Goal: Information Seeking & Learning: Learn about a topic

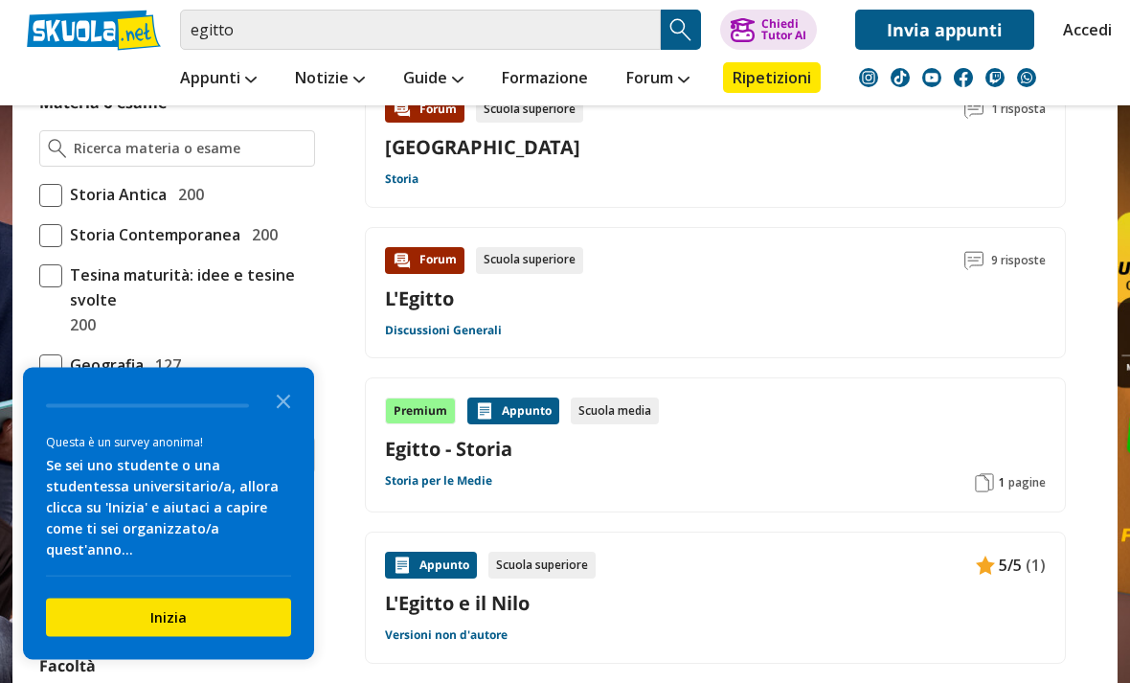
scroll to position [554, 0]
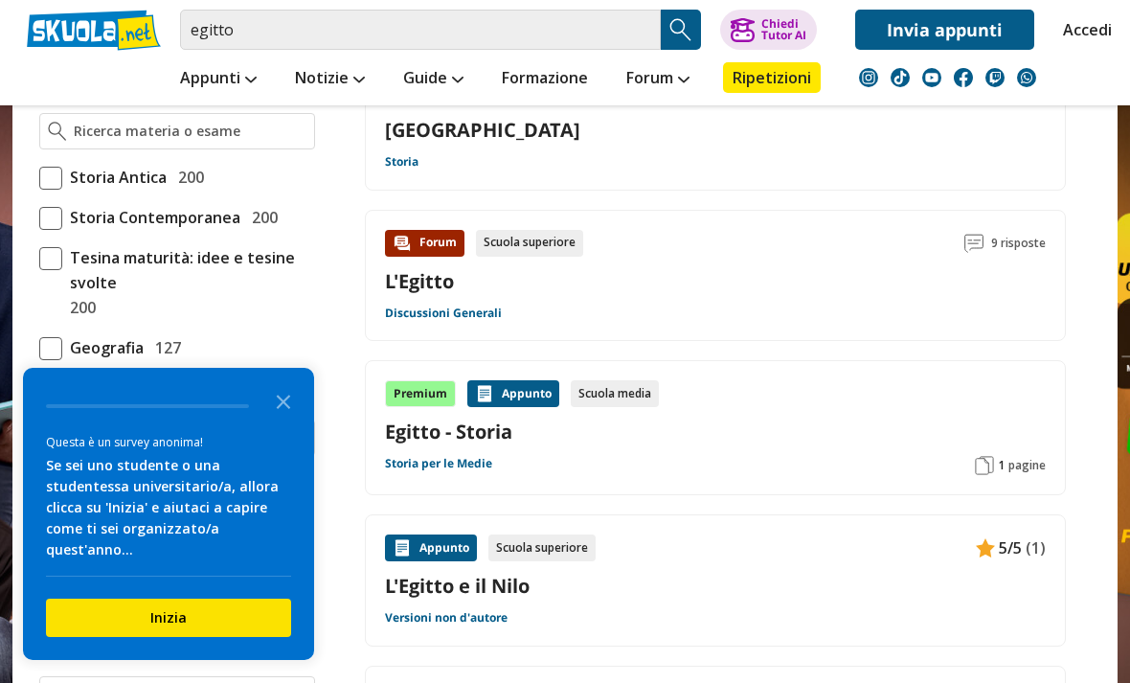
click at [946, 441] on link "Egitto - Storia" at bounding box center [715, 431] width 661 height 26
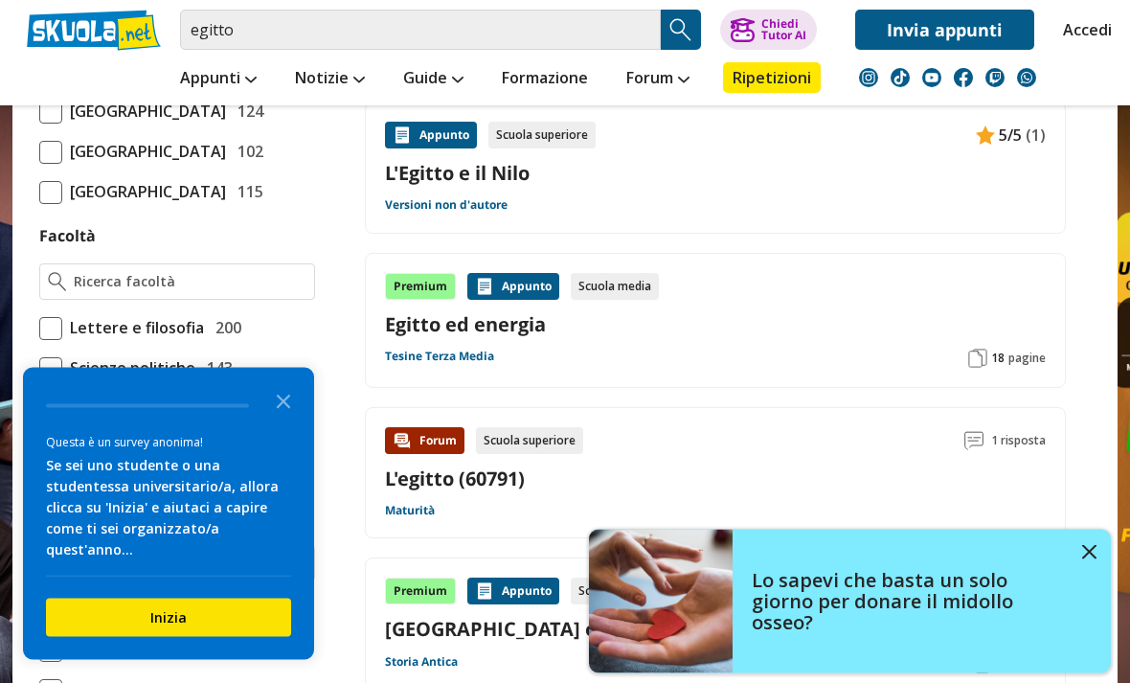
scroll to position [969, 0]
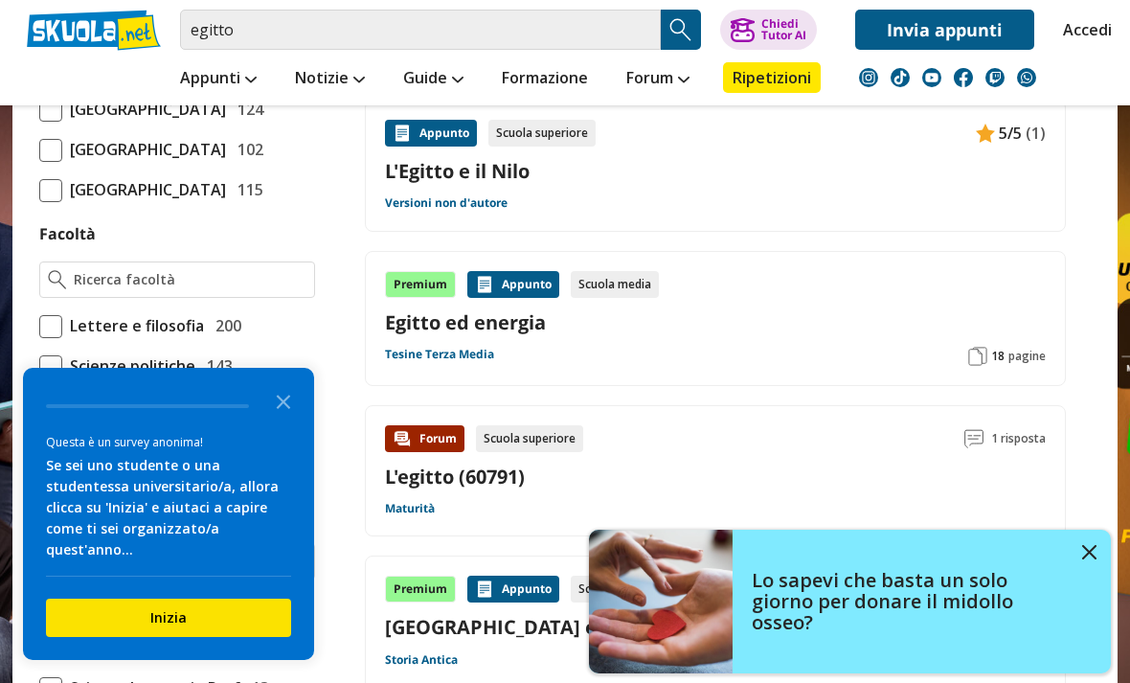
click at [1089, 559] on img at bounding box center [1089, 552] width 14 height 14
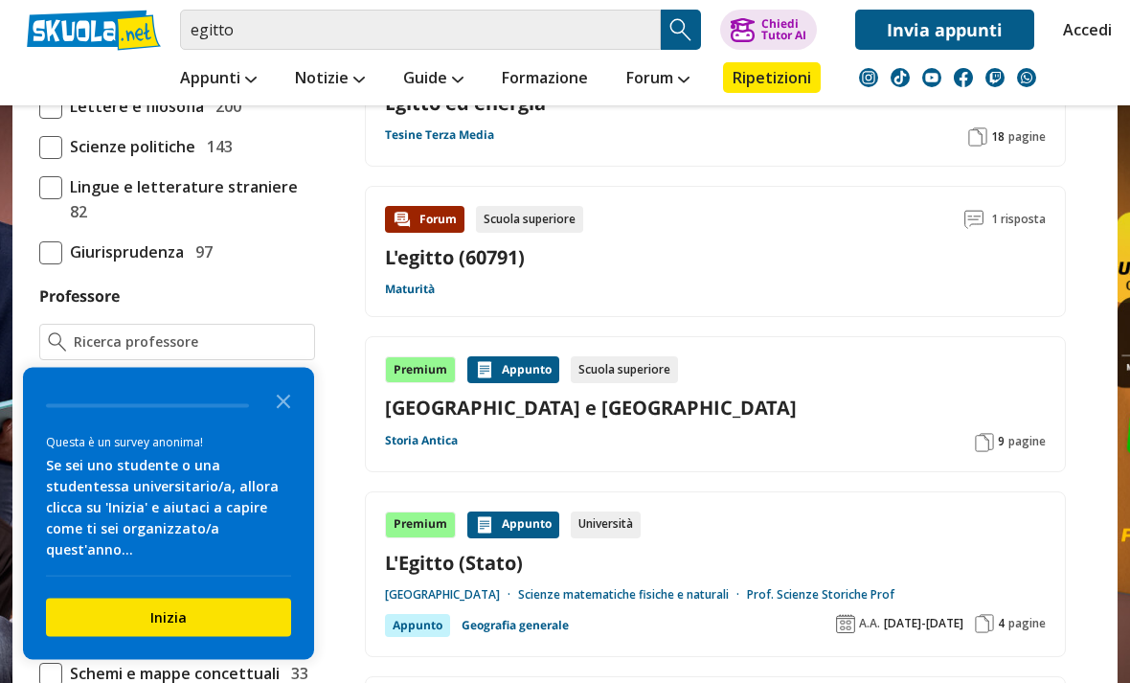
scroll to position [1188, 0]
click at [961, 567] on link "L'Egitto (Stato)" at bounding box center [715, 563] width 661 height 26
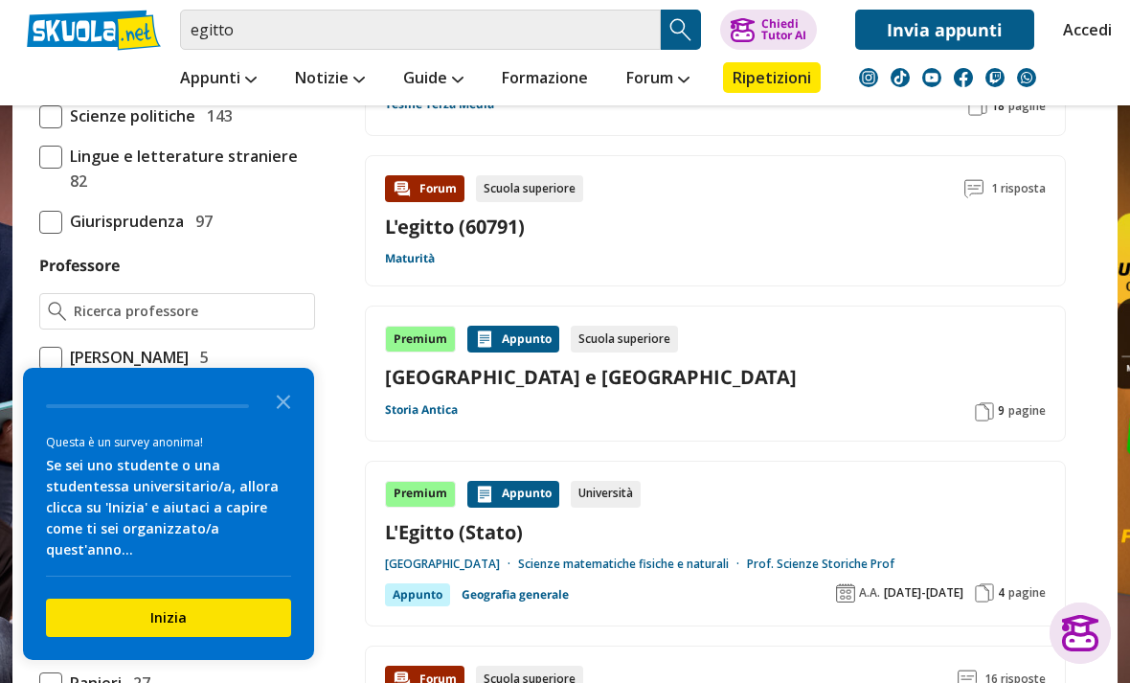
click at [280, 412] on icon "Close the survey" at bounding box center [283, 400] width 38 height 38
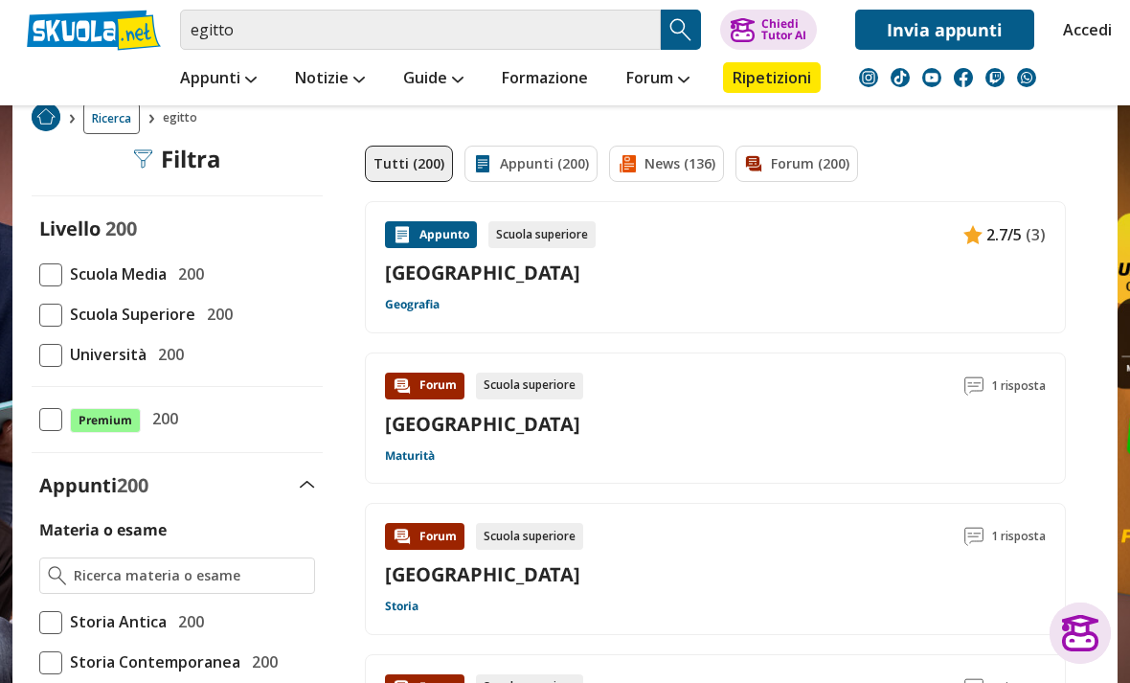
scroll to position [0, 0]
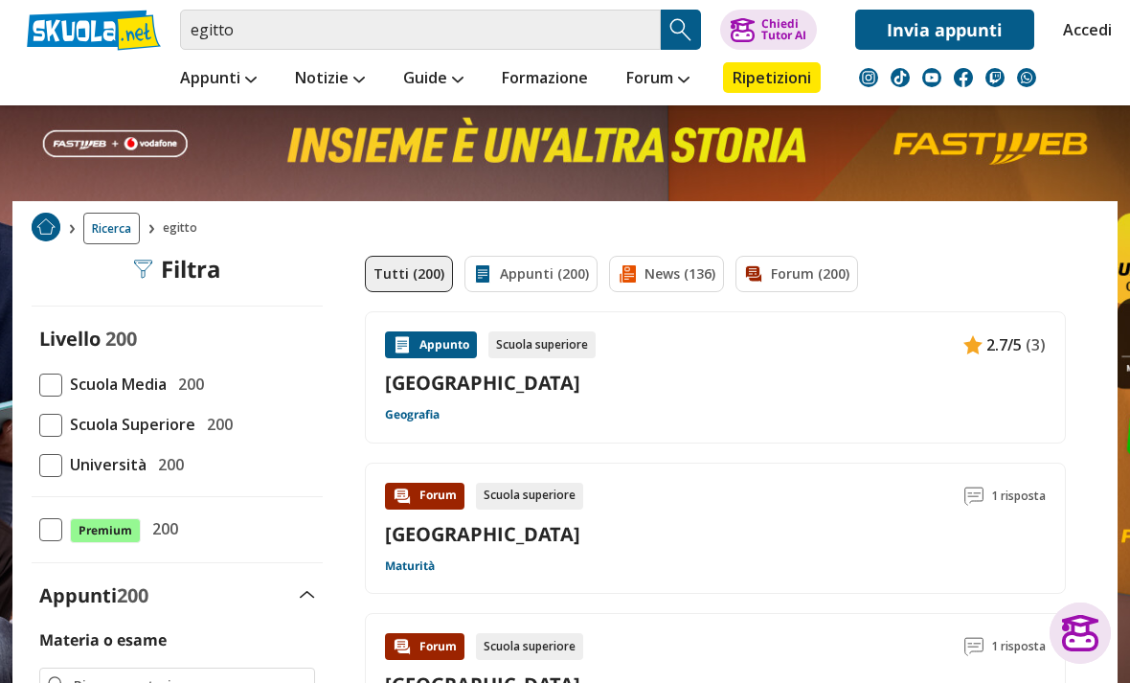
click at [573, 281] on link "Appunti (200)" at bounding box center [530, 274] width 133 height 36
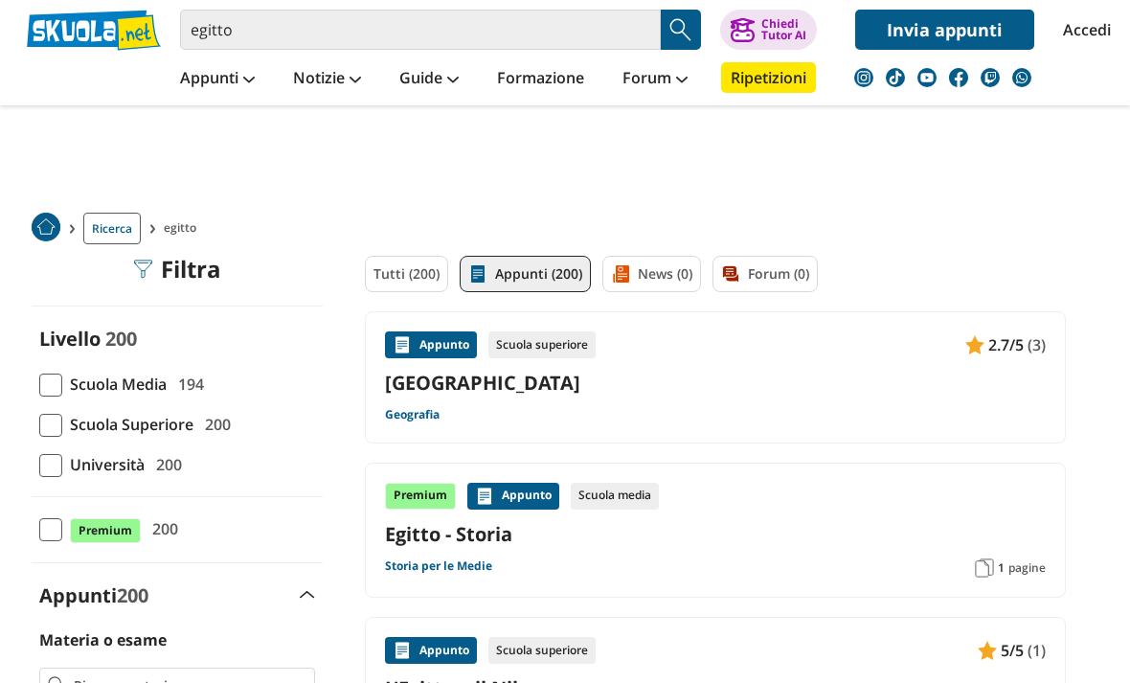
click at [1020, 348] on span "2.7/5" at bounding box center [1005, 344] width 35 height 25
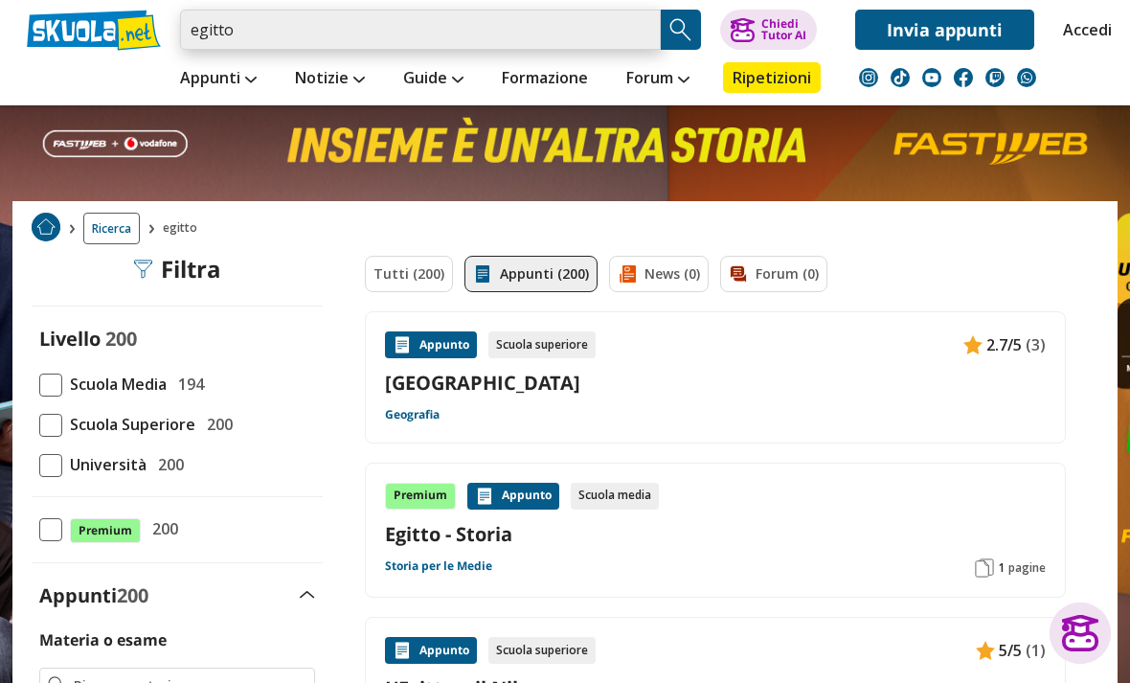
click at [621, 34] on input "egitto" at bounding box center [420, 30] width 481 height 40
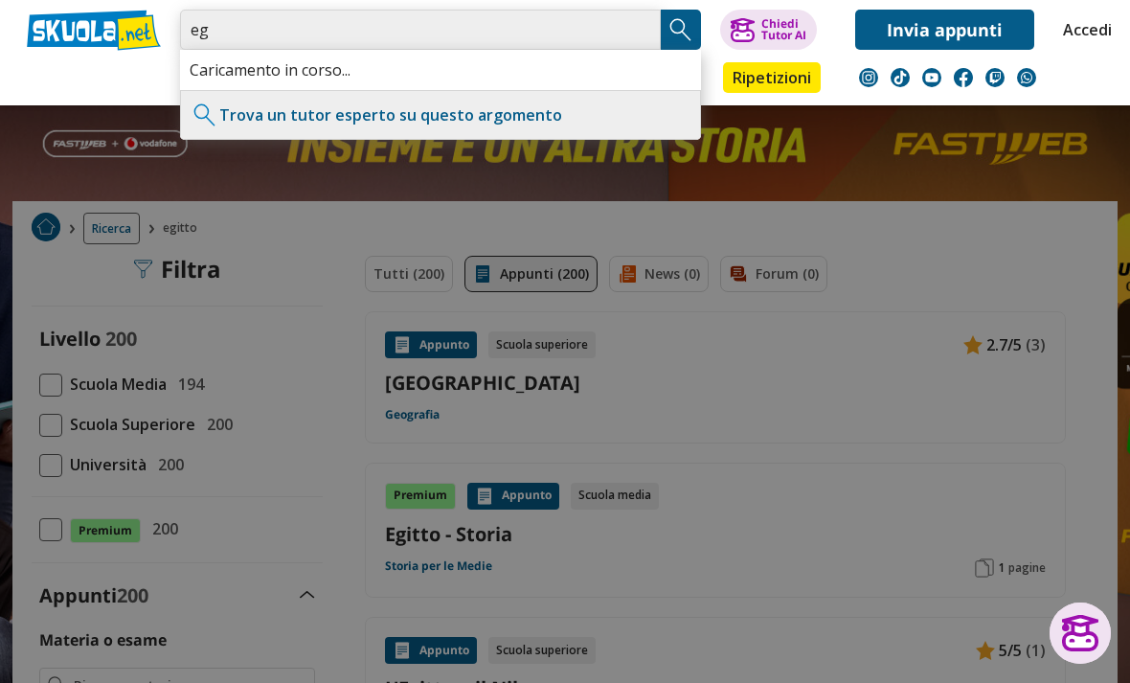
type input "e"
type input "Economia dell’egitto"
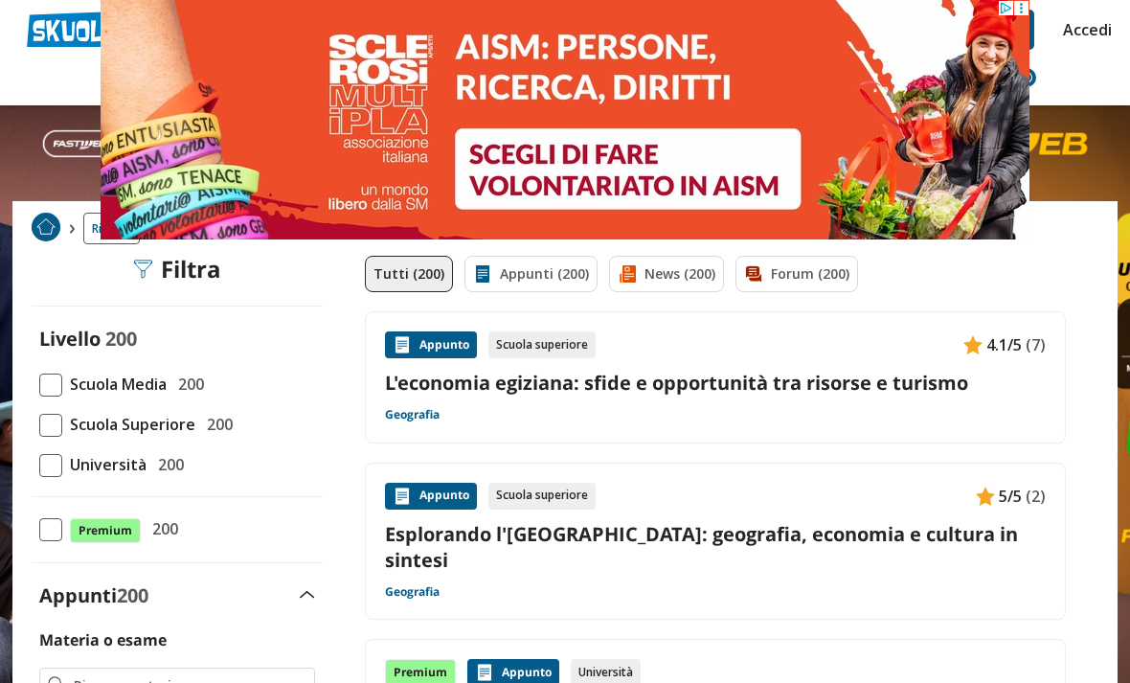
click at [965, 392] on link "L'economia egiziana: sfide e opportunità tra risorse e turismo" at bounding box center [715, 383] width 661 height 26
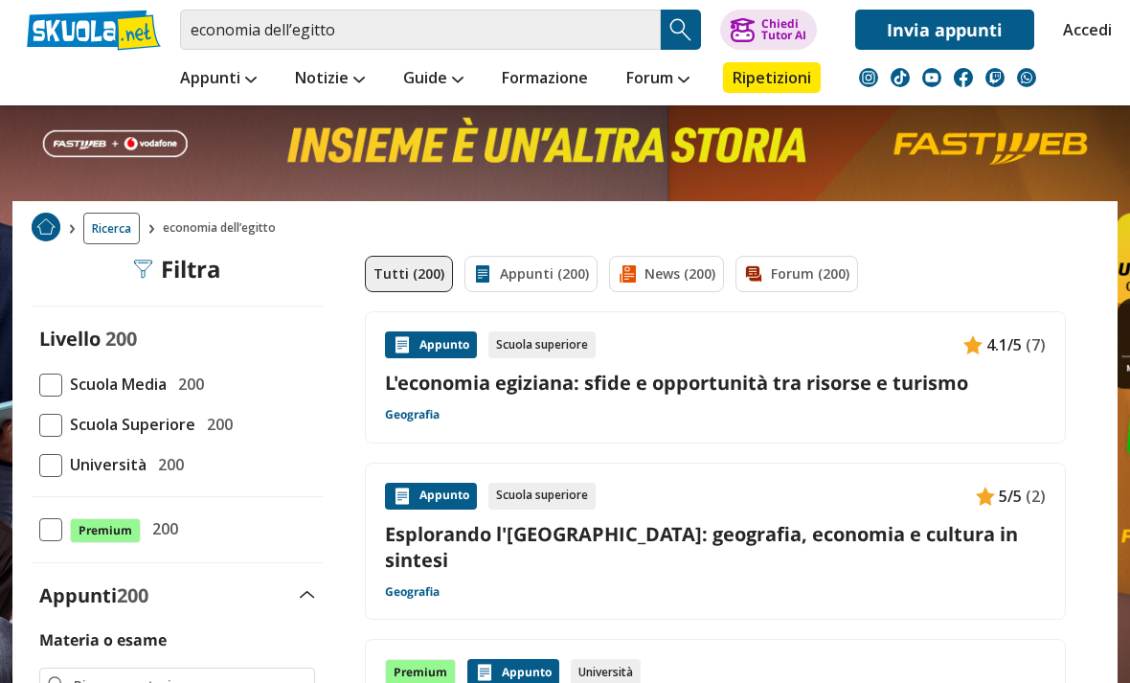
click at [411, 541] on link "Esplorando l'Egitto: geografia, economia e cultura in sintesi" at bounding box center [715, 547] width 661 height 52
